Goal: Task Accomplishment & Management: Complete application form

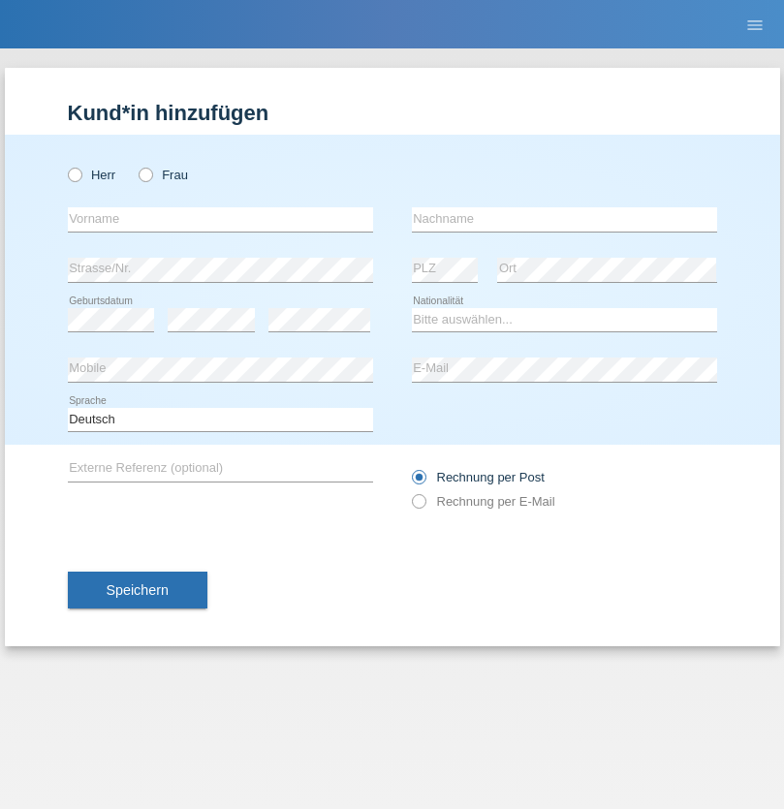
radio input "true"
click at [220, 219] on input "text" at bounding box center [220, 219] width 305 height 24
type input "Shabani"
click at [564, 219] on input "text" at bounding box center [564, 219] width 305 height 24
type input "Fatos"
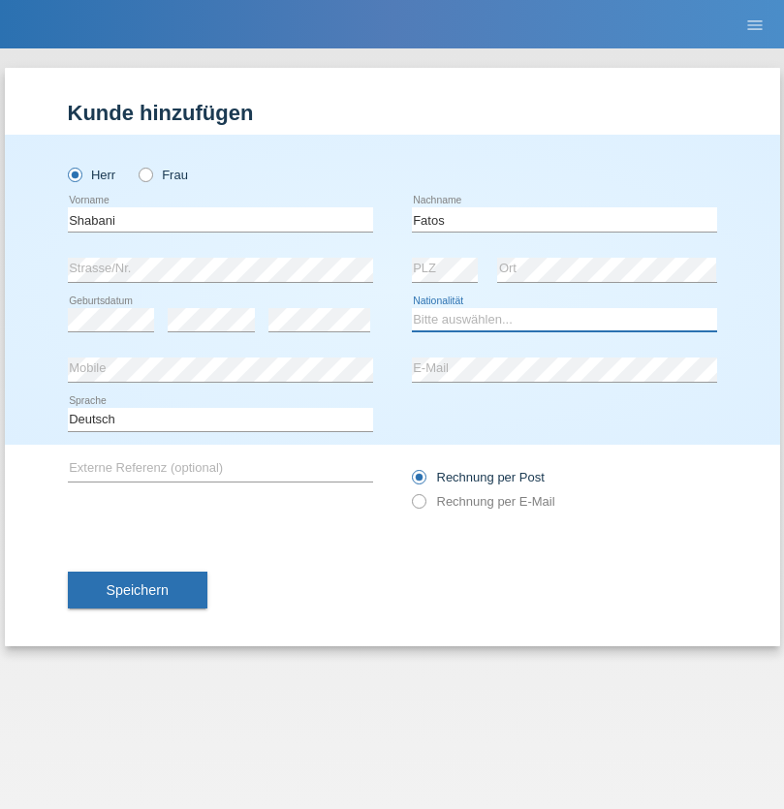
select select "CH"
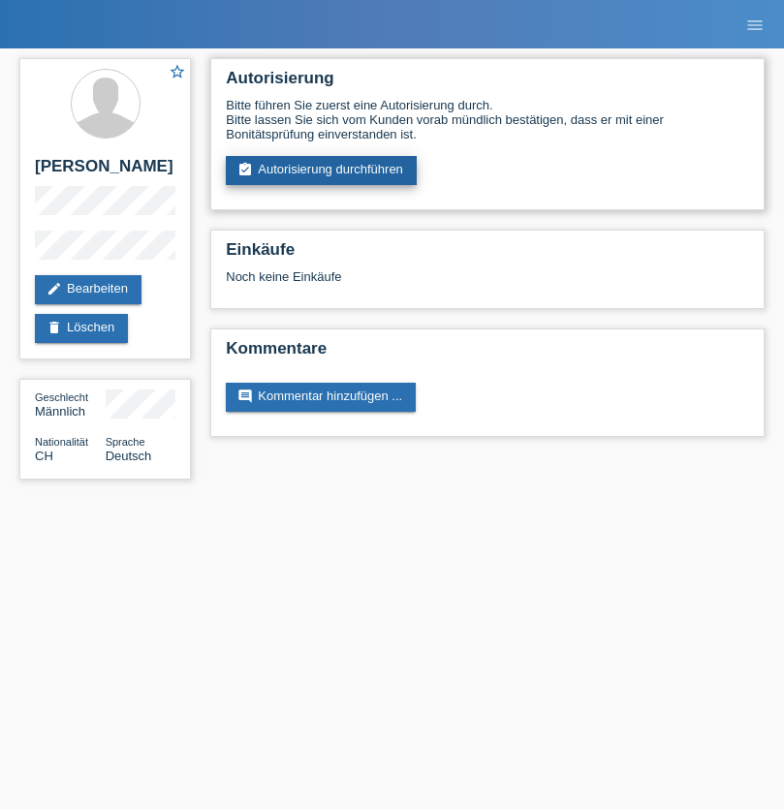
click at [322, 170] on link "assignment_turned_in Autorisierung durchführen" at bounding box center [321, 170] width 191 height 29
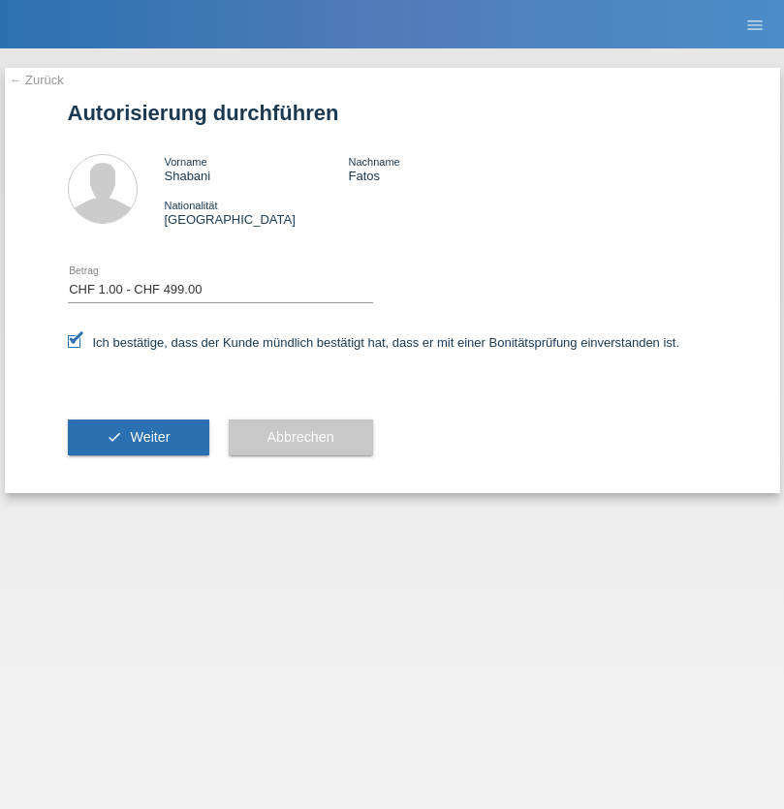
select select "1"
click at [138, 437] on span "Weiter" at bounding box center [150, 436] width 40 height 15
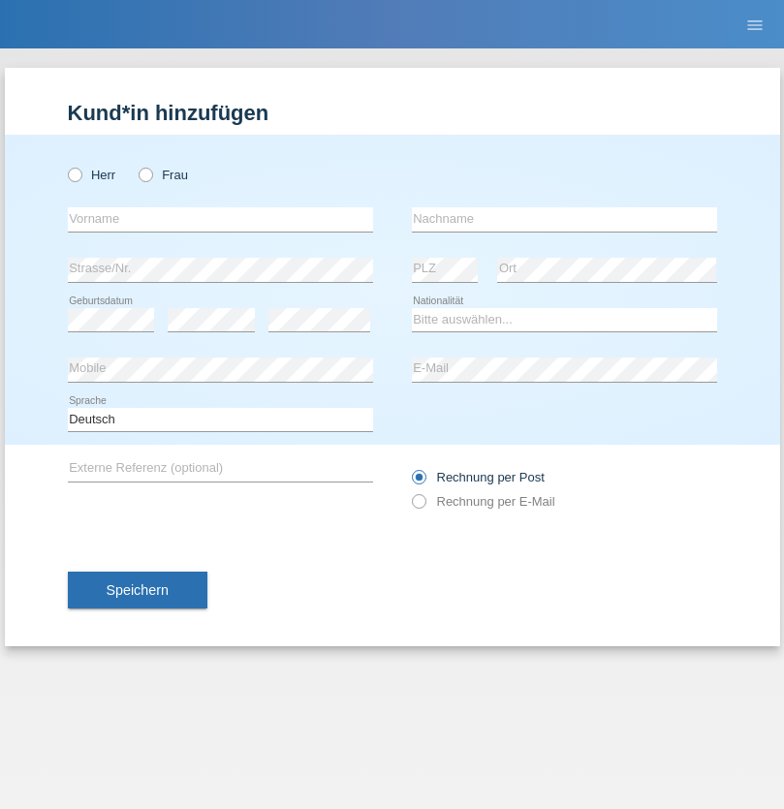
radio input "true"
click at [220, 219] on input "text" at bounding box center [220, 219] width 305 height 24
type input "Manukian"
click at [564, 219] on input "text" at bounding box center [564, 219] width 305 height 24
type input "Arina"
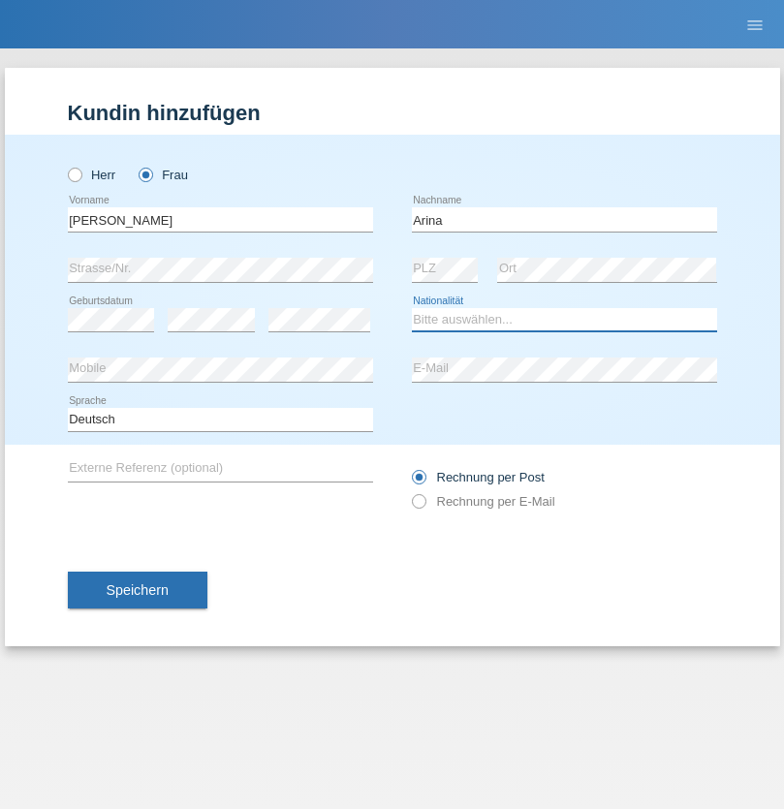
select select "UA"
select select "C"
select select "02"
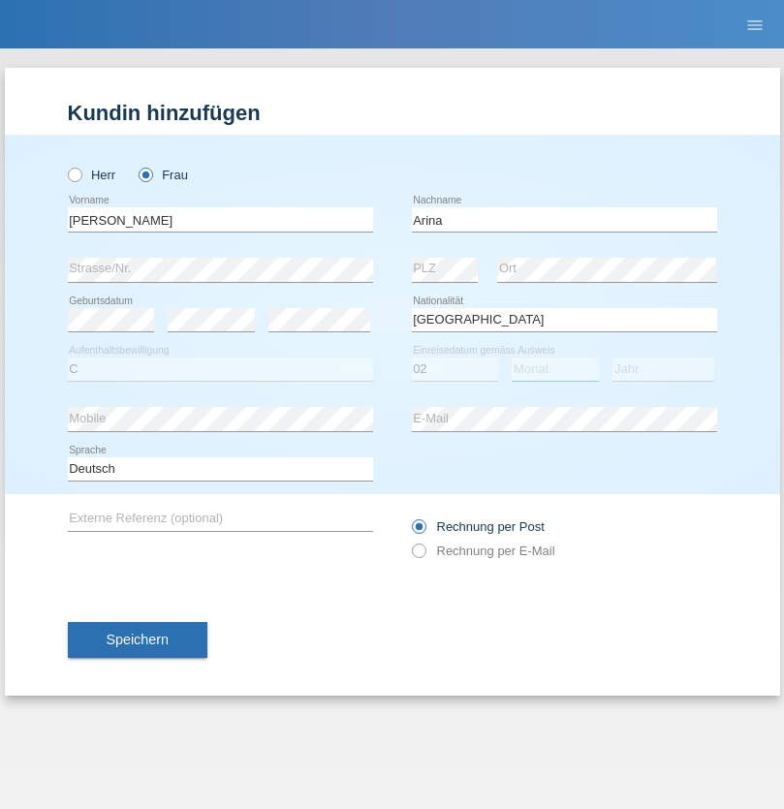
select select "05"
select select "2021"
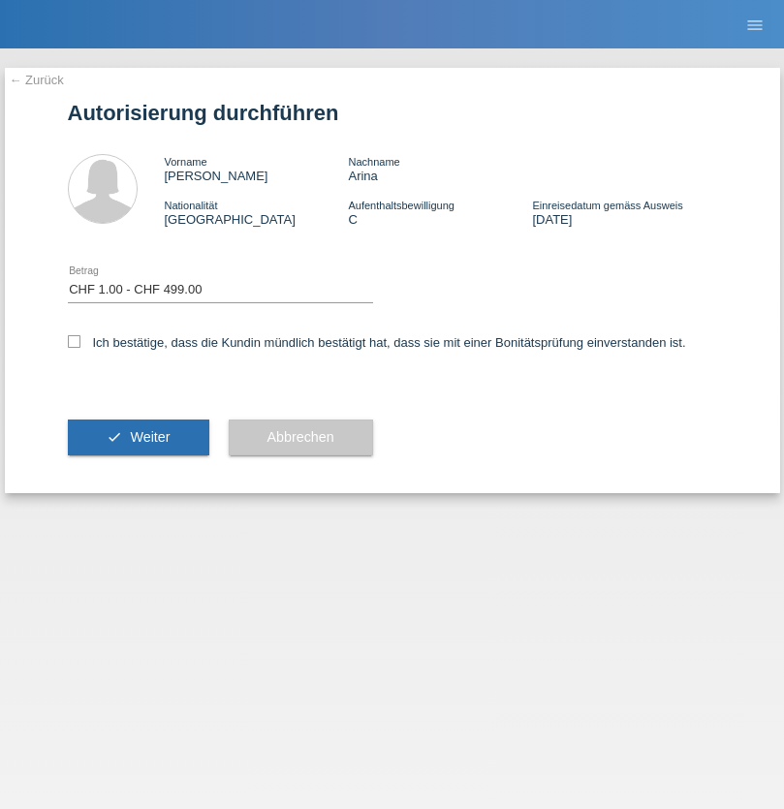
select select "1"
checkbox input "true"
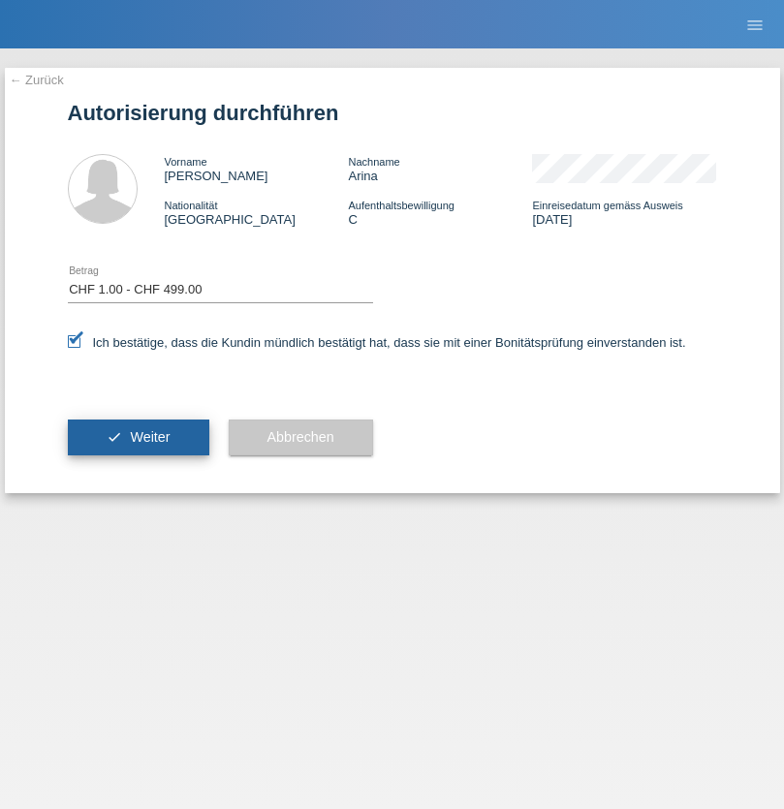
click at [138, 437] on span "Weiter" at bounding box center [150, 436] width 40 height 15
